Goal: Task Accomplishment & Management: Use online tool/utility

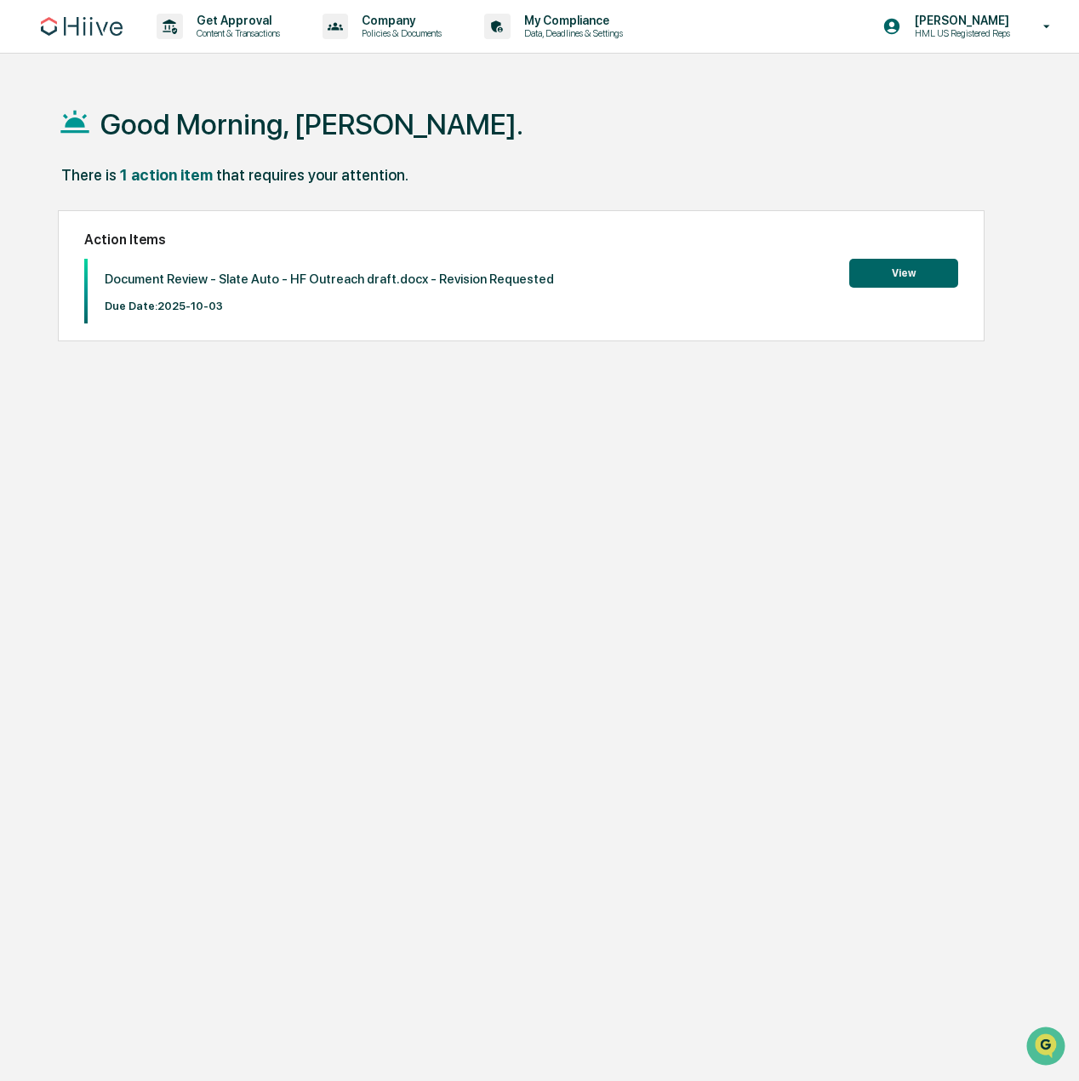
click at [898, 269] on button "View" at bounding box center [903, 273] width 109 height 29
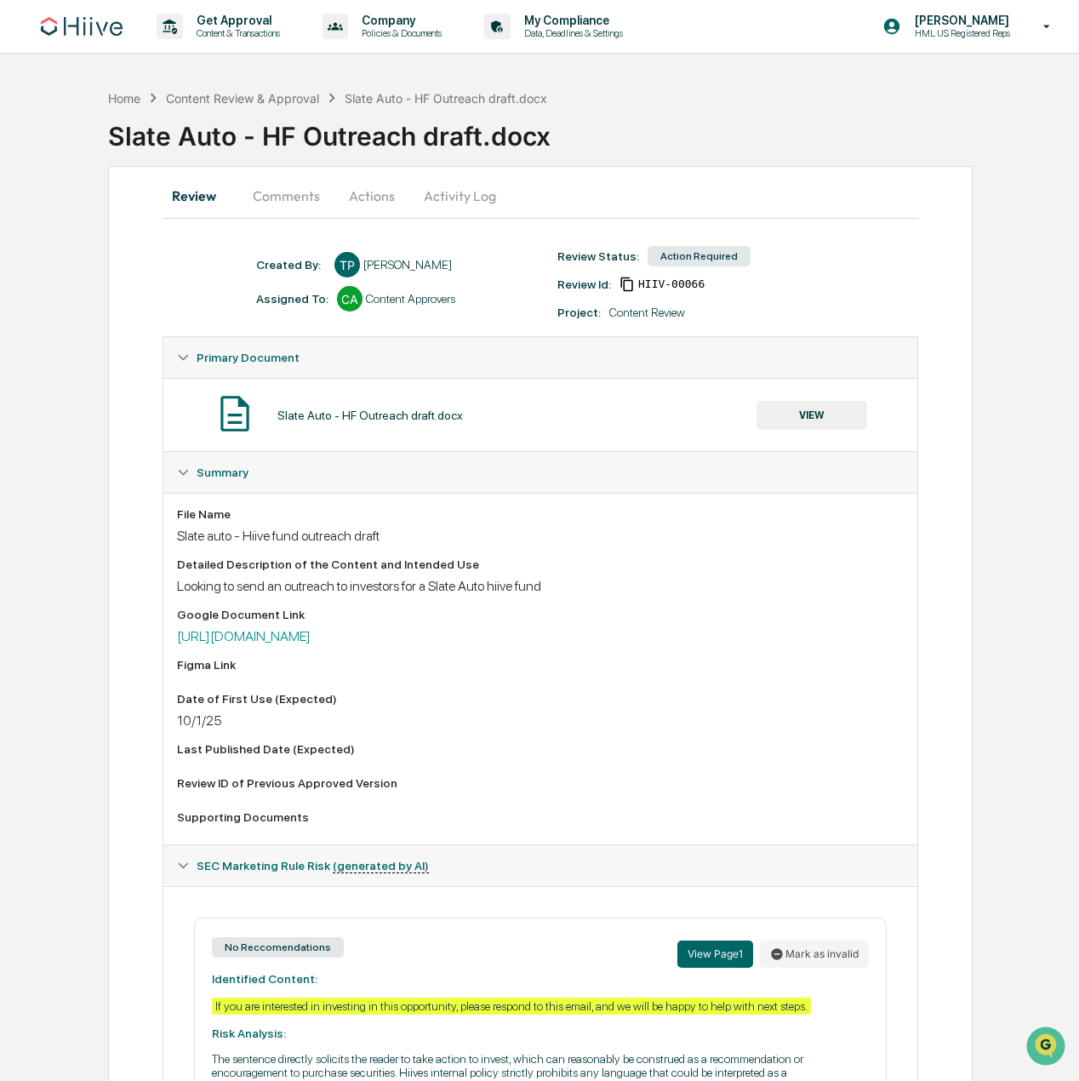
click at [306, 194] on button "Comments" at bounding box center [286, 195] width 94 height 41
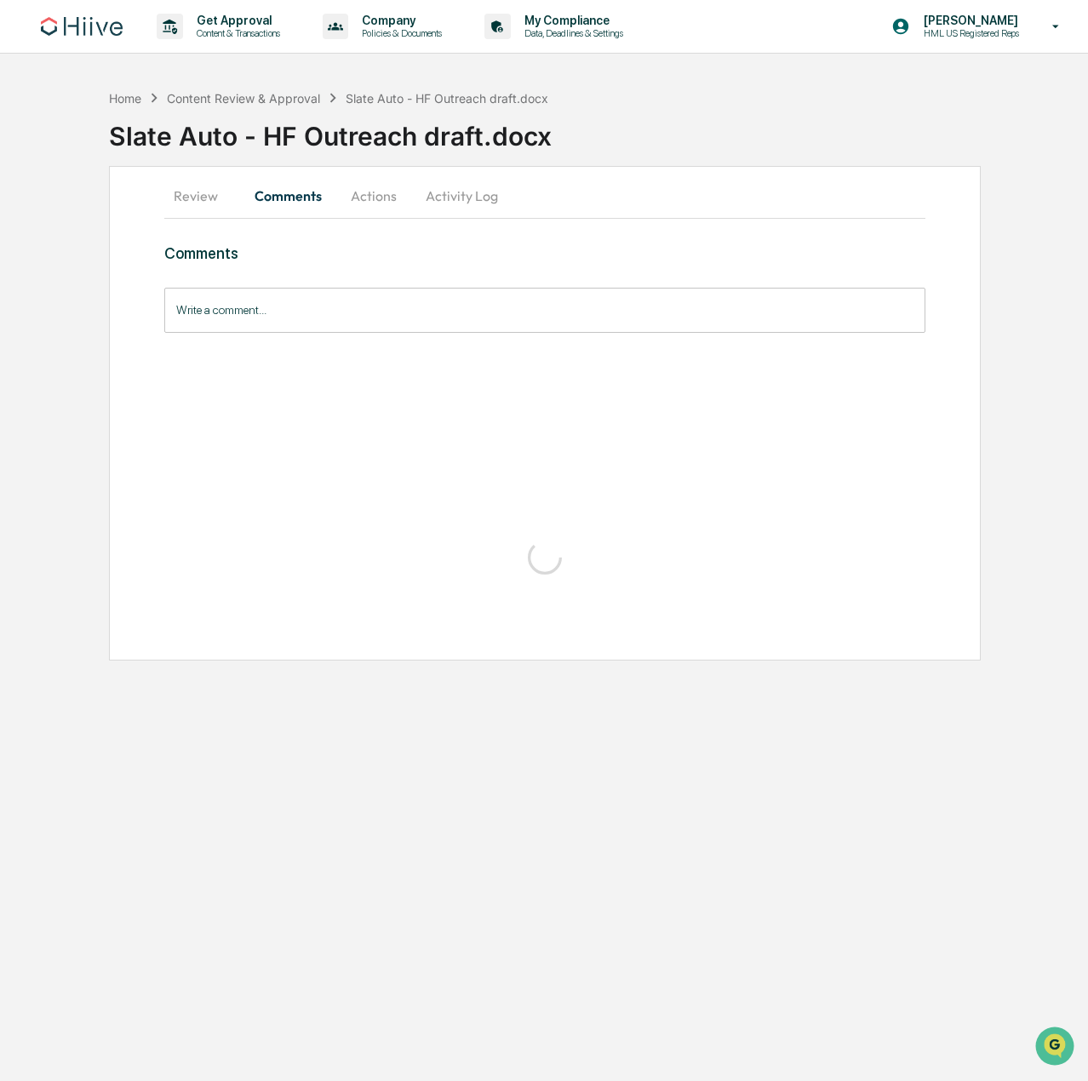
click at [352, 196] on button "Actions" at bounding box center [373, 195] width 77 height 41
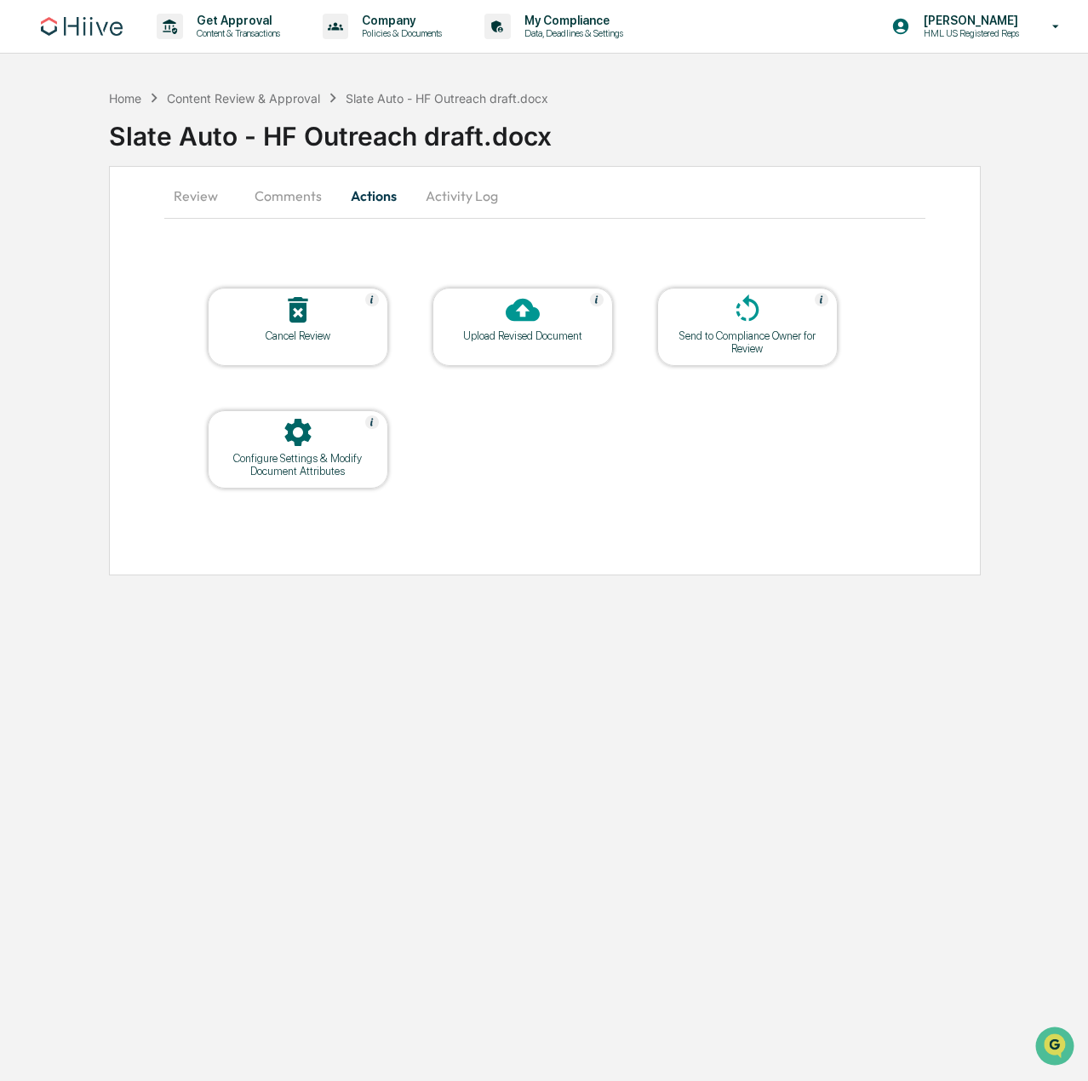
click at [507, 316] on icon at bounding box center [523, 310] width 34 height 23
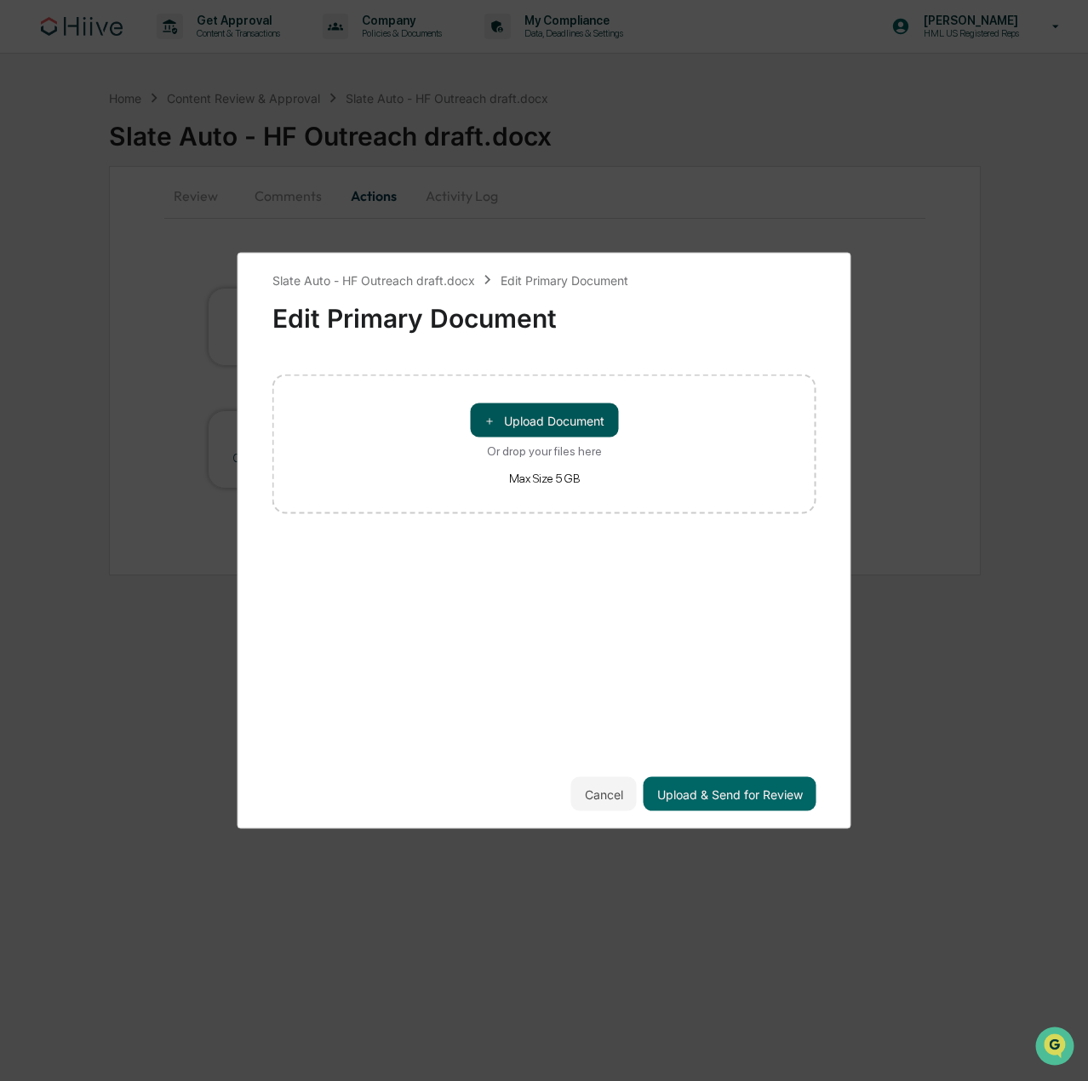
click at [558, 413] on button "＋ Upload Document" at bounding box center [544, 420] width 148 height 34
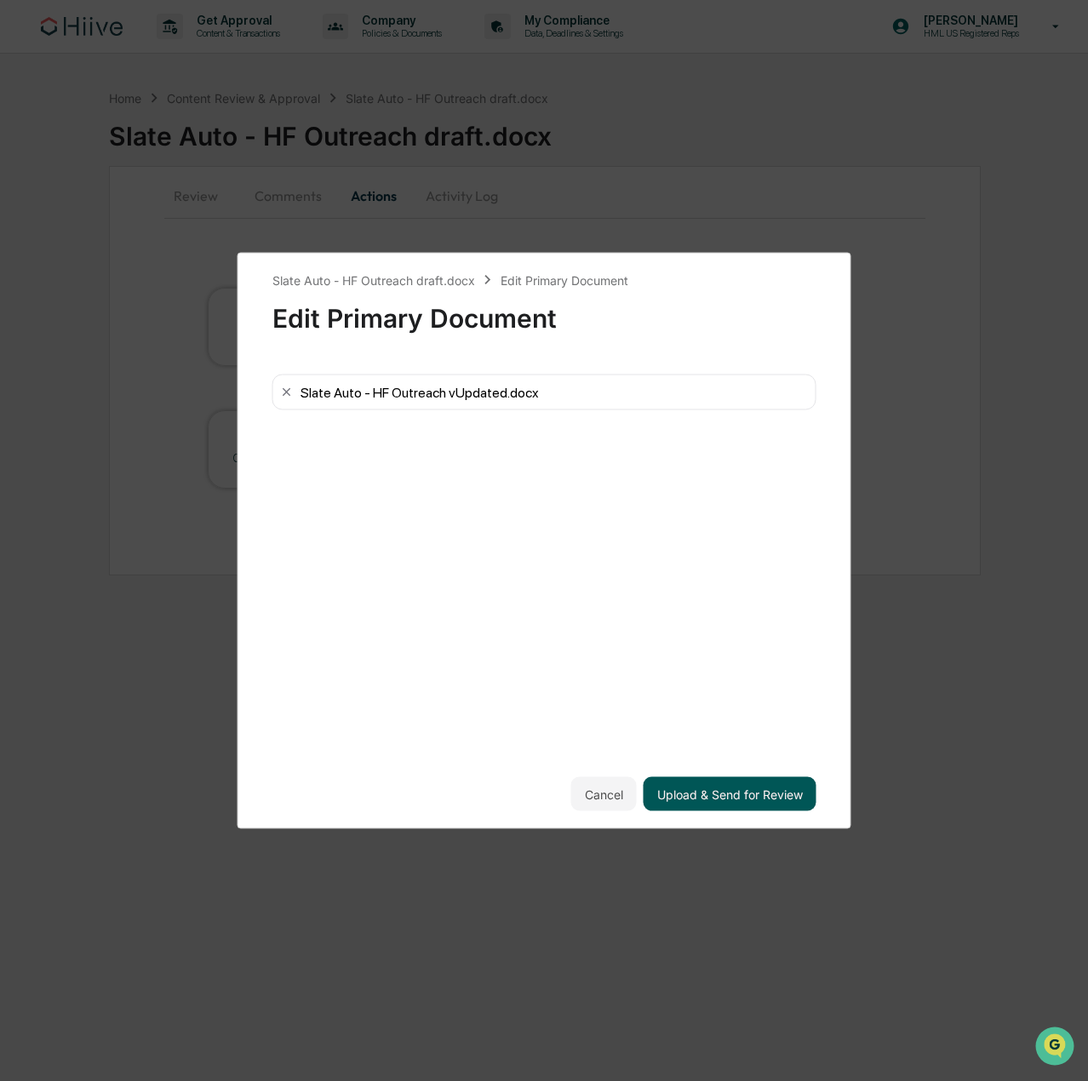
click at [756, 784] on button "Upload & Send for Review" at bounding box center [729, 794] width 173 height 34
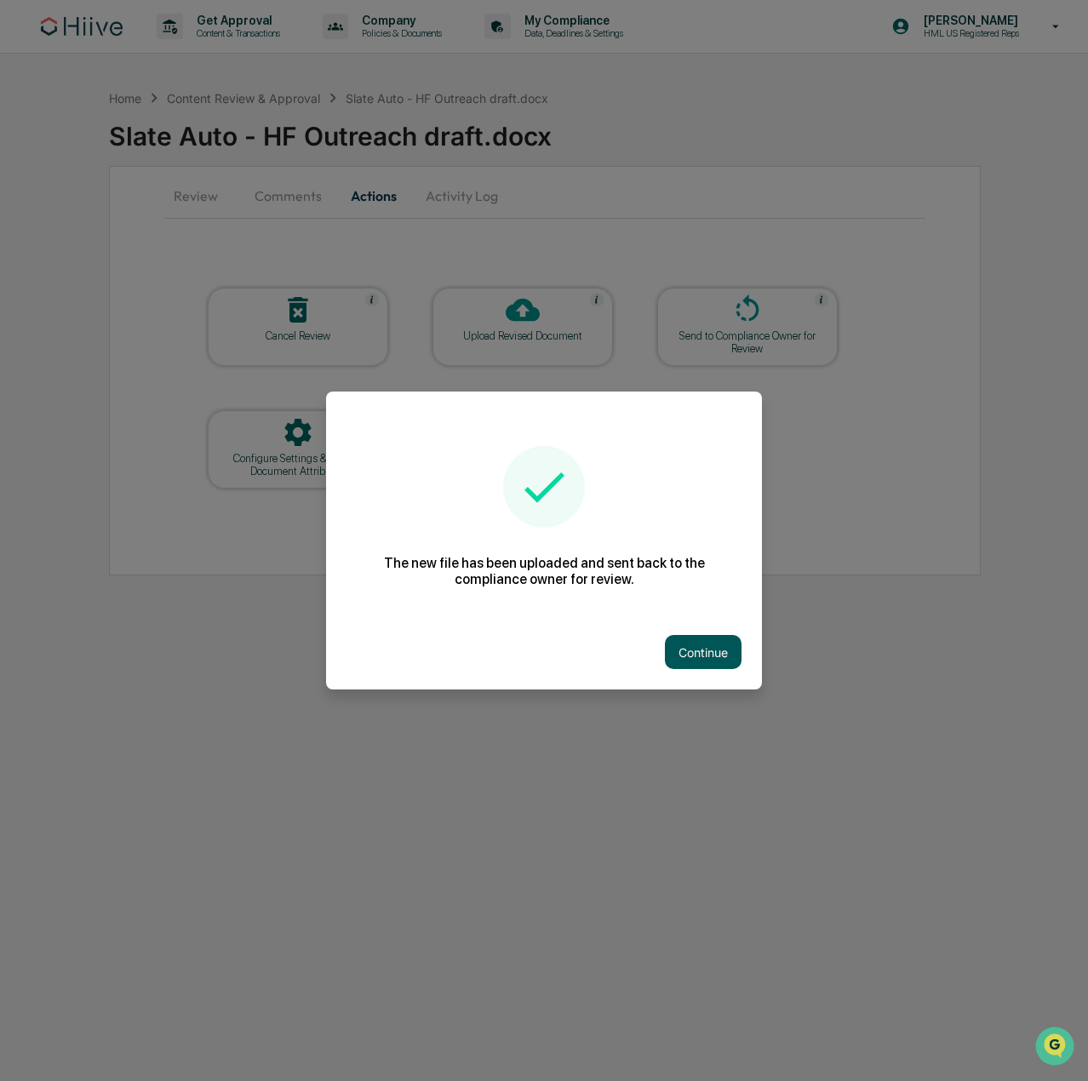
click at [703, 649] on button "Continue" at bounding box center [703, 652] width 77 height 34
